Goal: Information Seeking & Learning: Learn about a topic

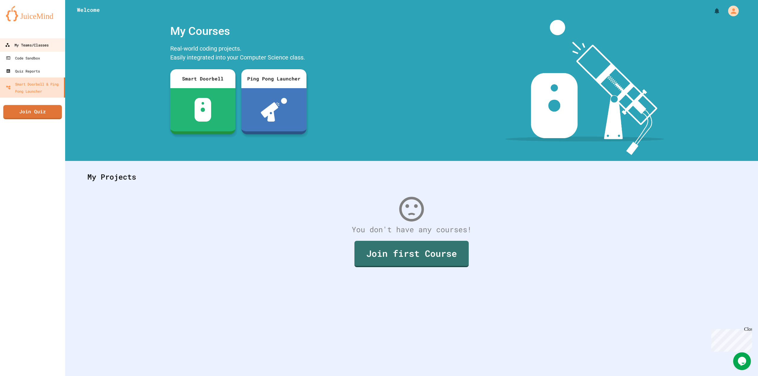
click at [48, 44] on div "My Teams/Classes" at bounding box center [26, 44] width 43 height 7
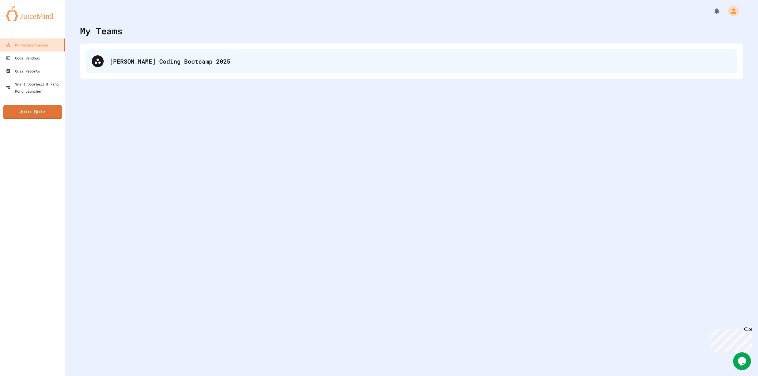
click at [336, 66] on div "[PERSON_NAME] Coding Bootcamp 2025" at bounding box center [411, 61] width 651 height 24
click at [190, 50] on div "[PERSON_NAME] Coding Bootcamp 2025" at bounding box center [411, 61] width 651 height 24
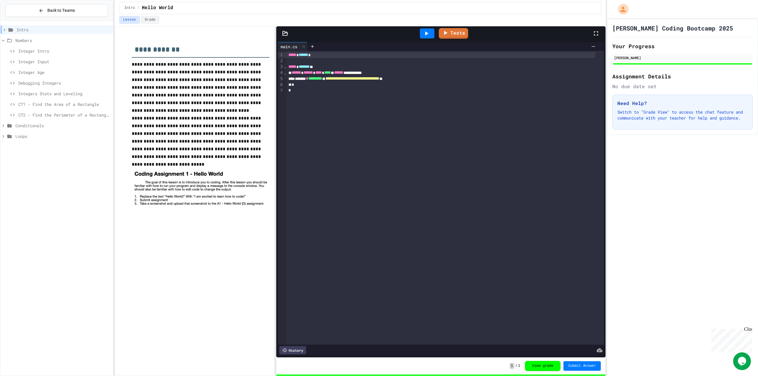
click at [54, 93] on span "Integers Stats and Leveling" at bounding box center [64, 94] width 92 height 6
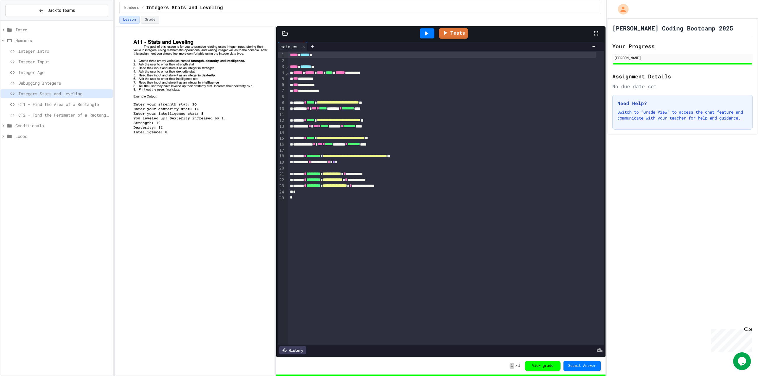
click at [84, 101] on span "CT1 - Find the Area of a Rectangle" at bounding box center [64, 104] width 92 height 6
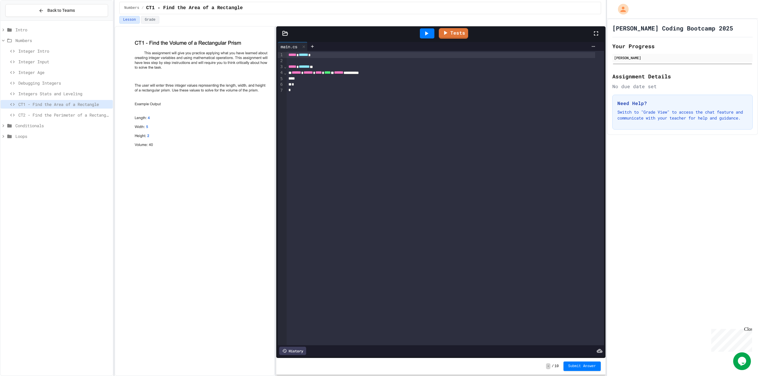
click at [257, 184] on div at bounding box center [195, 201] width 160 height 350
click at [314, 187] on div "**********" at bounding box center [444, 198] width 317 height 294
click at [306, 186] on div "**********" at bounding box center [444, 198] width 317 height 294
click at [301, 80] on div "To enrich screen reader interactions, please activate Accessibility in Grammarl…" at bounding box center [440, 79] width 308 height 6
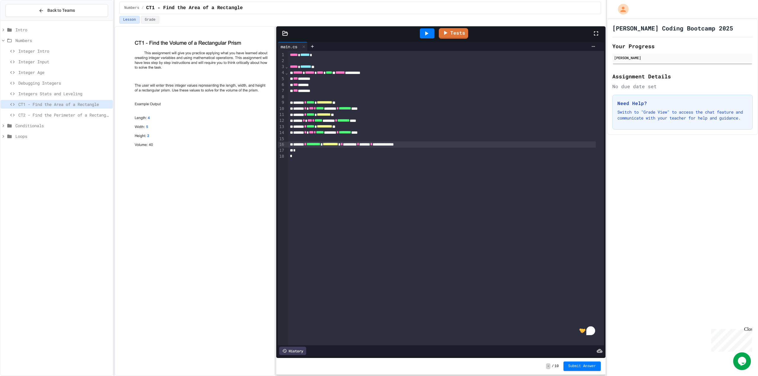
click at [428, 33] on icon at bounding box center [426, 33] width 7 height 7
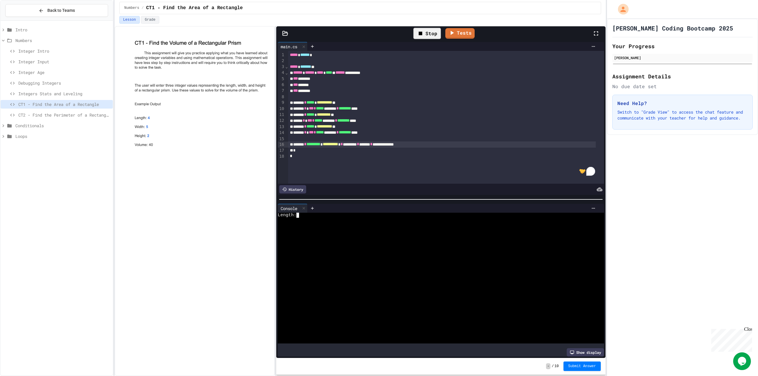
click at [373, 233] on div at bounding box center [436, 235] width 317 height 5
click at [460, 29] on link "Tests" at bounding box center [453, 32] width 28 height 11
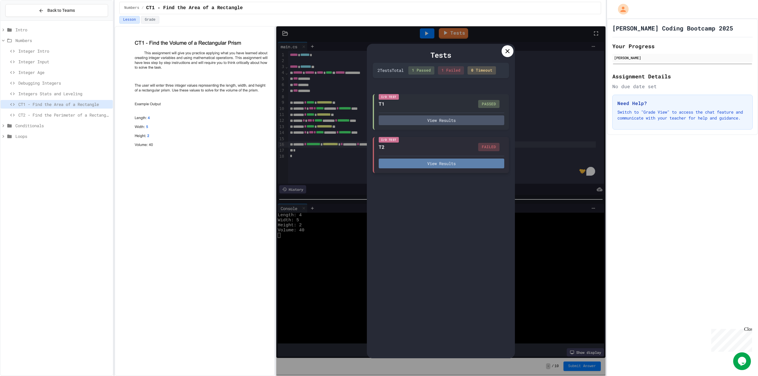
click at [430, 167] on button "View Results" at bounding box center [440, 164] width 125 height 10
click at [513, 50] on div at bounding box center [507, 51] width 12 height 12
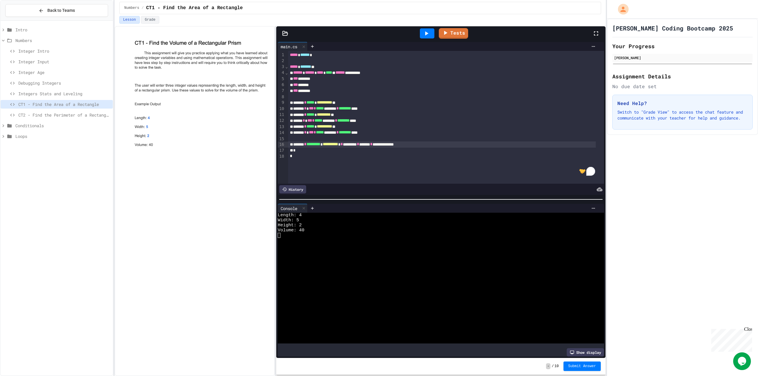
click at [339, 207] on div at bounding box center [457, 208] width 281 height 5
click at [429, 35] on icon at bounding box center [426, 33] width 7 height 7
drag, startPoint x: 356, startPoint y: 224, endPoint x: 357, endPoint y: 220, distance: 3.9
click at [356, 224] on div at bounding box center [436, 225] width 317 height 5
click at [459, 33] on link "Tests" at bounding box center [453, 33] width 30 height 11
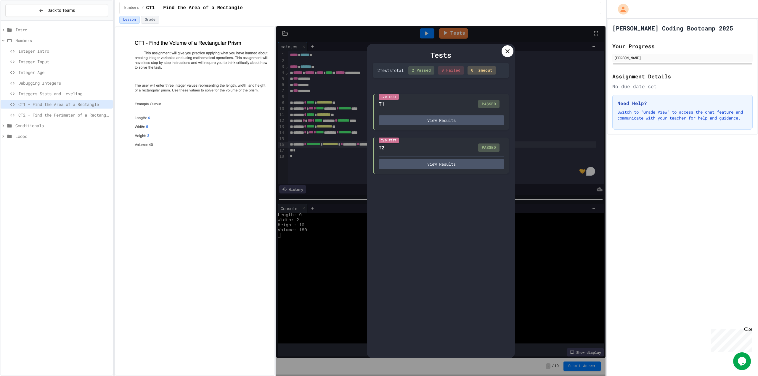
click at [507, 48] on icon at bounding box center [507, 51] width 7 height 7
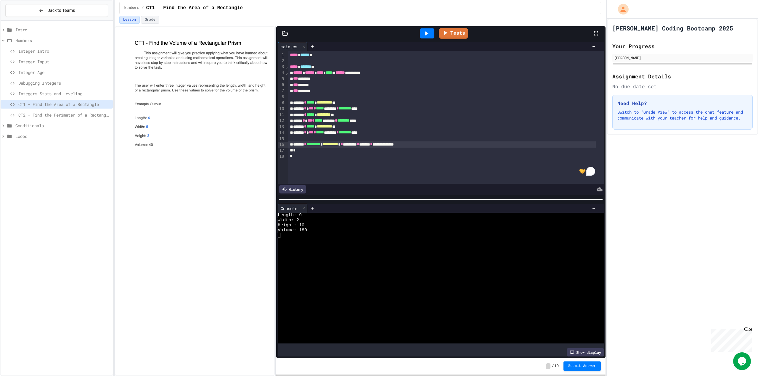
click at [584, 369] on button "Submit Answer" at bounding box center [581, 365] width 37 height 9
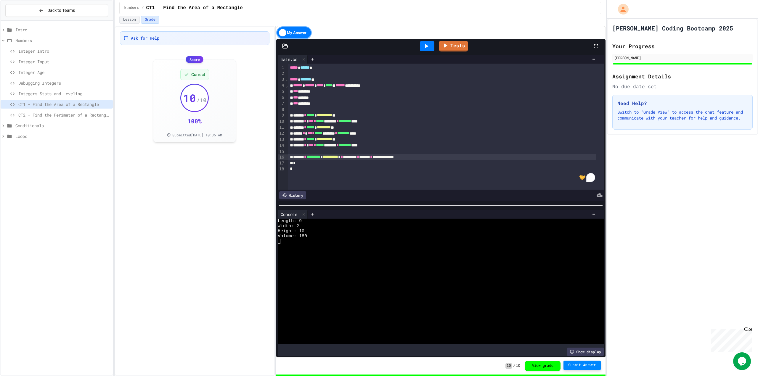
click at [27, 113] on span "CT2 - Find the Perimeter of a Rectangle" at bounding box center [64, 115] width 92 height 6
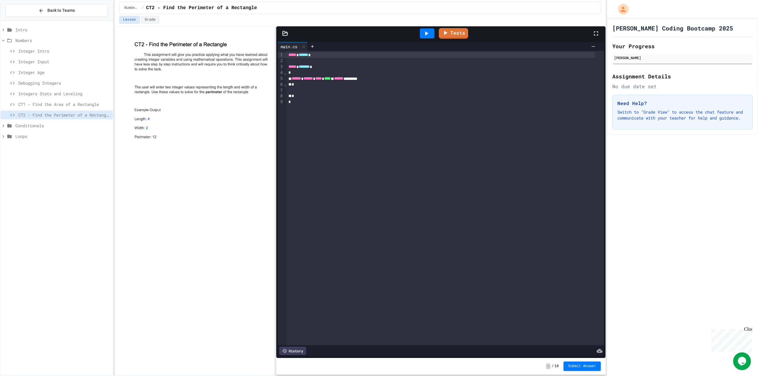
click at [74, 107] on span "CT1 - Find the Area of a Rectangle" at bounding box center [64, 104] width 92 height 6
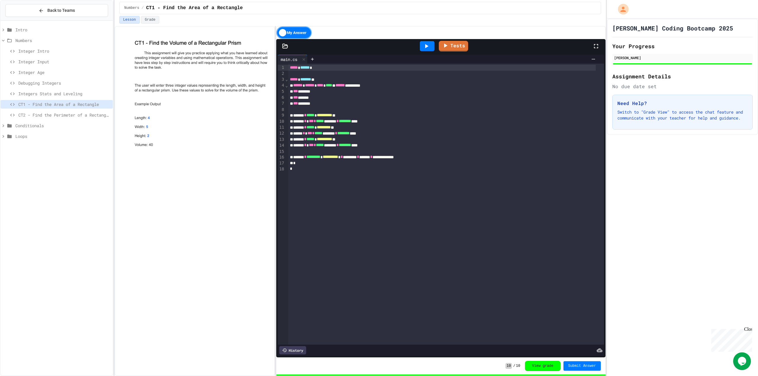
click at [53, 115] on span "CT2 - Find the Perimeter of a Rectangle" at bounding box center [64, 115] width 92 height 6
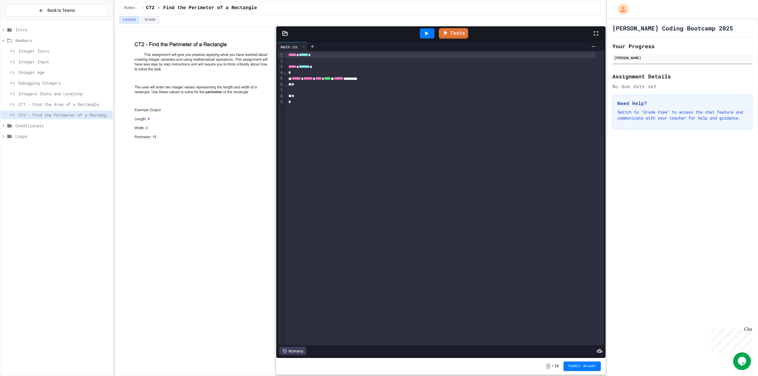
click at [337, 84] on div "*" at bounding box center [440, 85] width 308 height 6
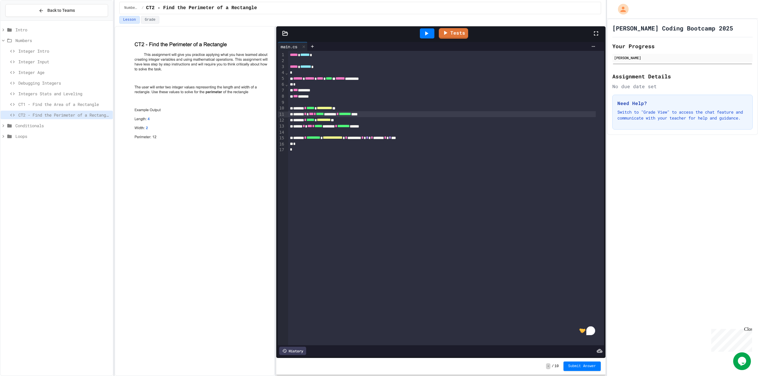
click at [426, 36] on icon at bounding box center [426, 33] width 7 height 7
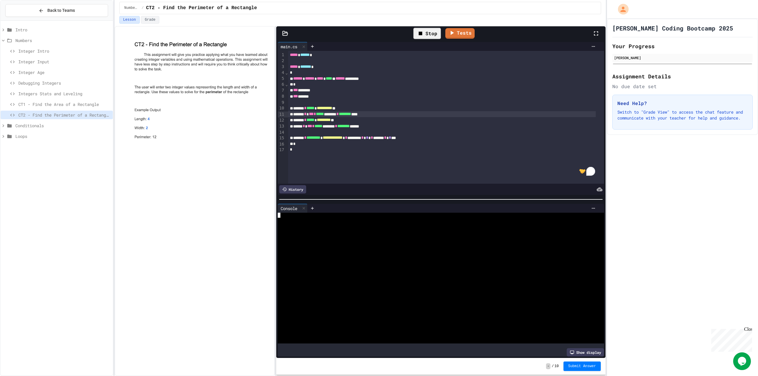
click at [326, 243] on div at bounding box center [436, 245] width 317 height 5
click at [455, 36] on link "Tests" at bounding box center [453, 33] width 30 height 11
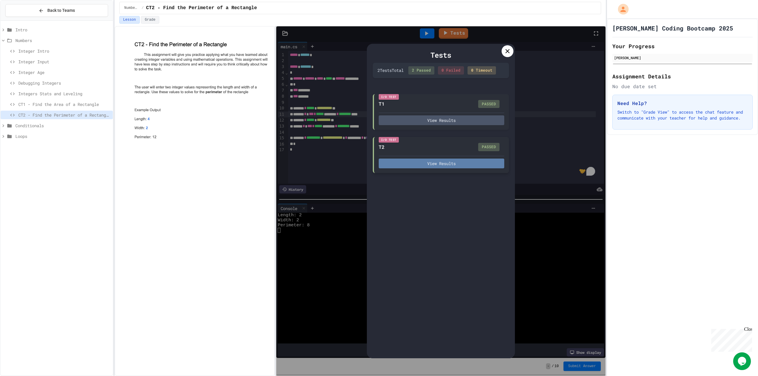
click at [466, 165] on button "View Results" at bounding box center [440, 164] width 125 height 10
drag, startPoint x: 485, startPoint y: 138, endPoint x: 483, endPoint y: 133, distance: 5.1
click at [458, 120] on button "View Results" at bounding box center [440, 120] width 125 height 10
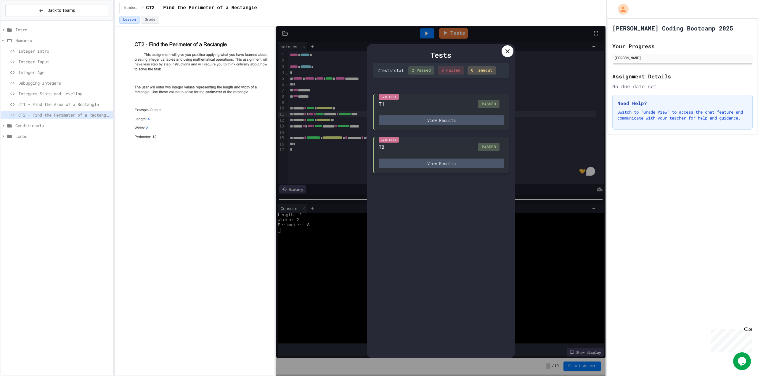
click at [507, 50] on icon at bounding box center [507, 51] width 7 height 7
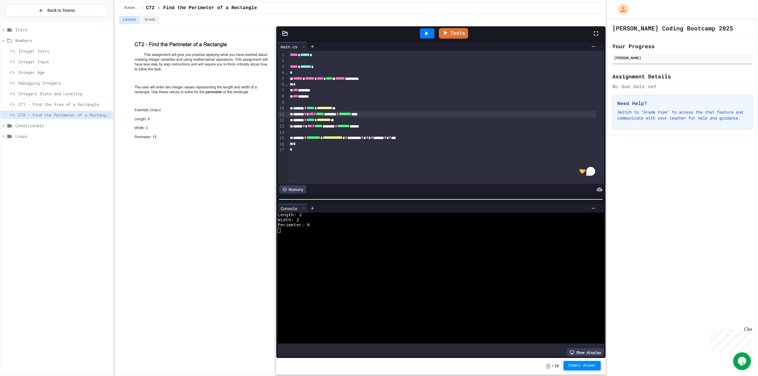
click at [580, 362] on button "Submit Answer" at bounding box center [581, 365] width 37 height 9
